Goal: Check status: Check status

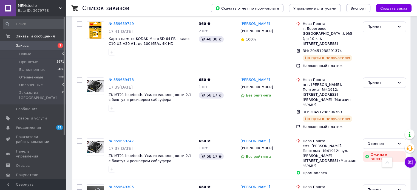
scroll to position [945, 0]
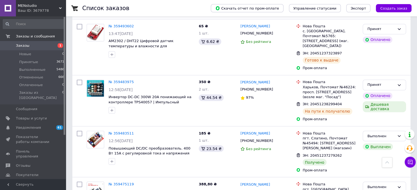
scroll to position [910, 0]
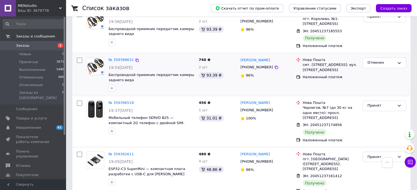
scroll to position [910, 0]
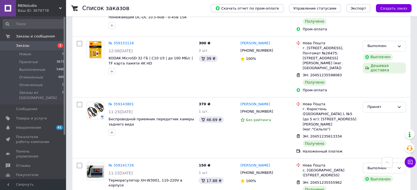
scroll to position [930, 0]
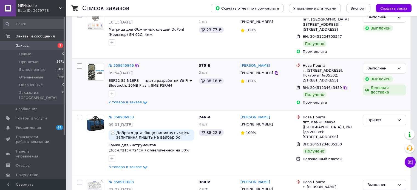
scroll to position [110, 0]
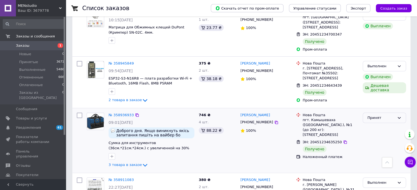
click at [400, 117] on icon at bounding box center [399, 118] width 3 height 2
click at [385, 128] on li "Выполнен" at bounding box center [384, 129] width 43 height 10
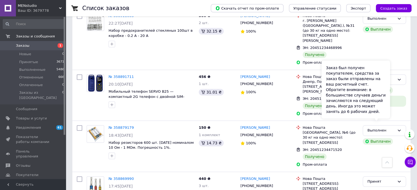
scroll to position [329, 0]
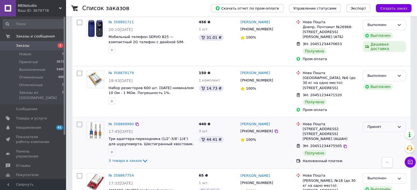
click at [400, 125] on icon at bounding box center [399, 127] width 4 height 4
click at [394, 133] on li "Выполнен" at bounding box center [384, 138] width 43 height 10
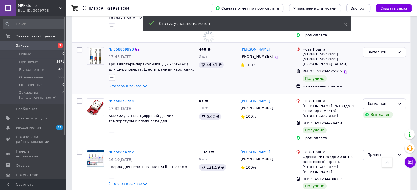
scroll to position [438, 0]
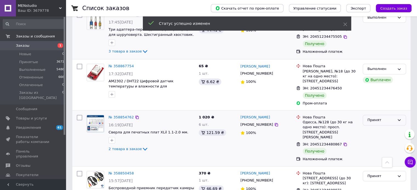
click at [400, 118] on icon at bounding box center [399, 120] width 4 height 4
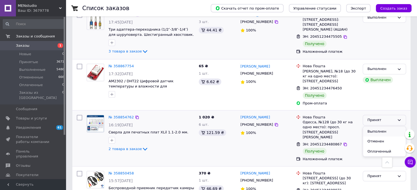
click at [391, 127] on li "Выполнен" at bounding box center [384, 132] width 43 height 10
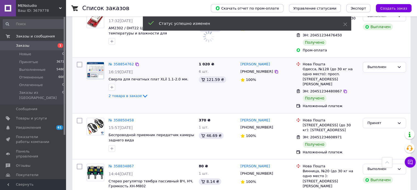
scroll to position [493, 0]
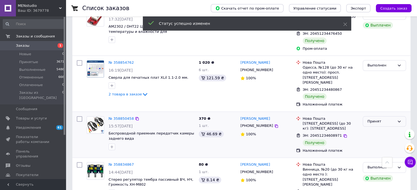
click at [400, 121] on icon at bounding box center [399, 122] width 3 height 2
click at [392, 128] on li "Выполнен" at bounding box center [384, 133] width 43 height 10
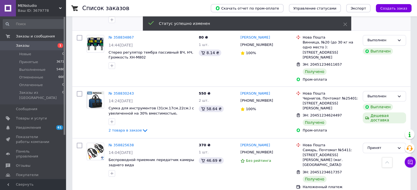
scroll to position [630, 0]
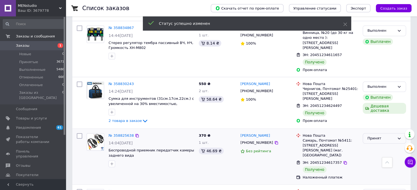
click at [399, 136] on icon at bounding box center [399, 138] width 4 height 4
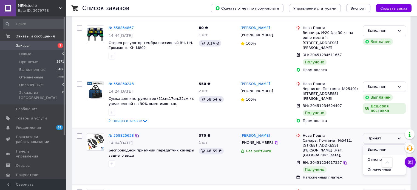
click at [389, 145] on li "Выполнен" at bounding box center [384, 150] width 43 height 10
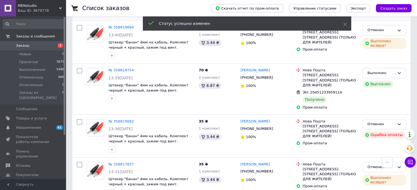
scroll to position [822, 0]
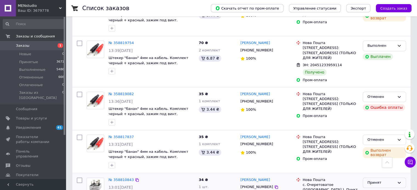
click at [399, 181] on icon at bounding box center [399, 183] width 4 height 4
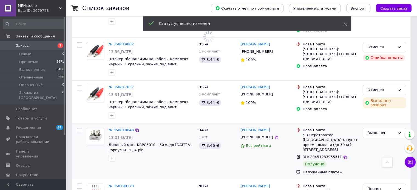
scroll to position [874, 0]
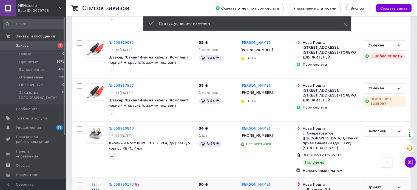
click at [398, 186] on icon at bounding box center [399, 188] width 4 height 4
